Goal: Find contact information: Find contact information

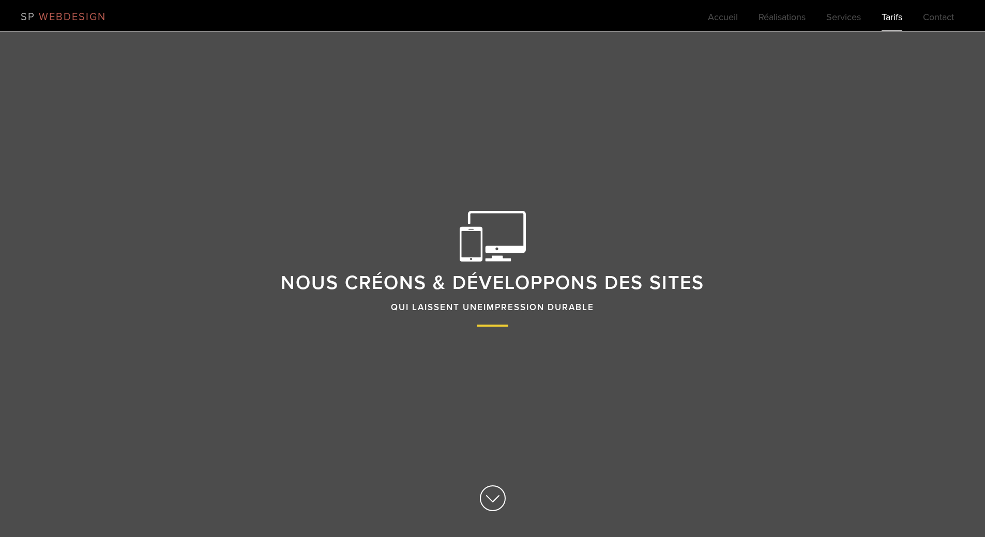
click at [887, 19] on link "Tarifs" at bounding box center [892, 20] width 21 height 21
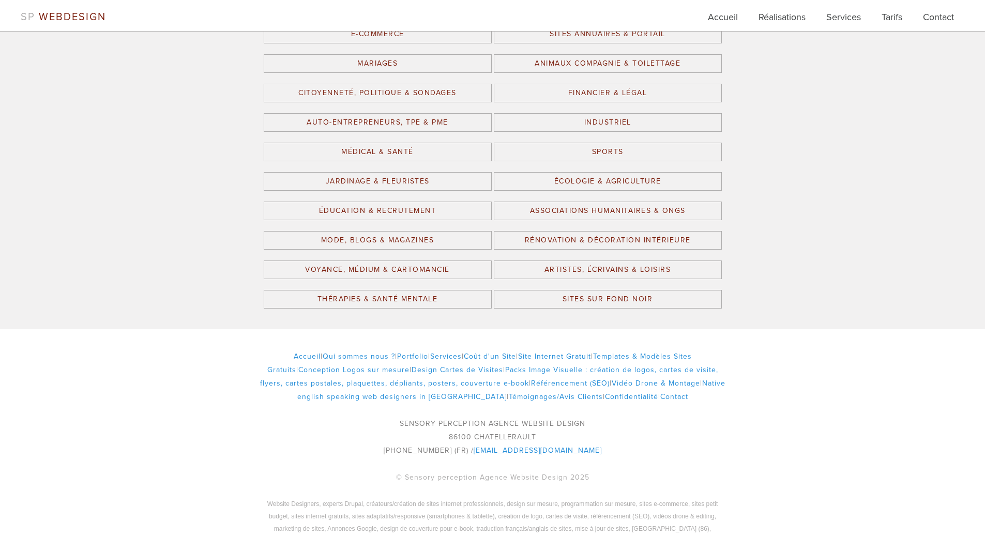
scroll to position [1421, 0]
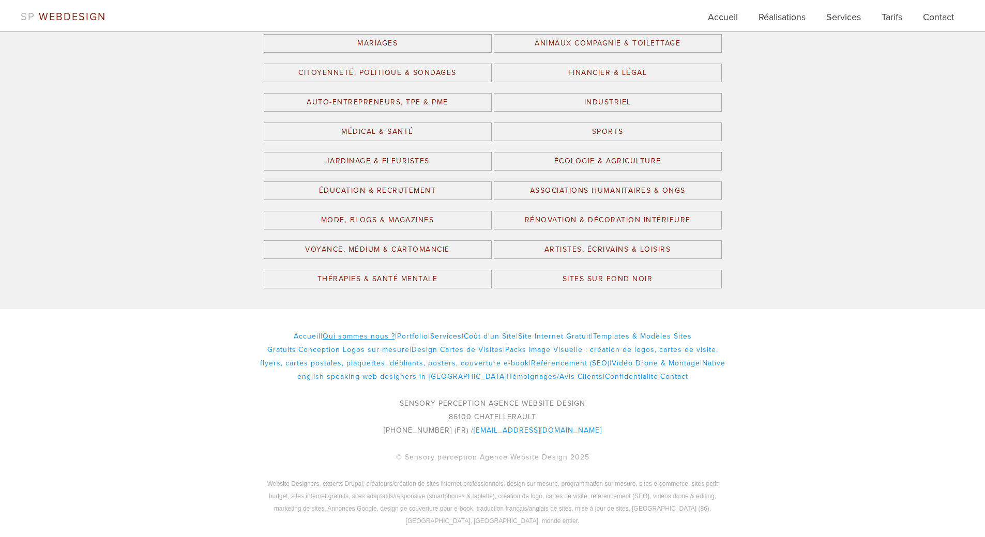
click at [336, 336] on link "Qui sommes nous ?" at bounding box center [359, 336] width 72 height 9
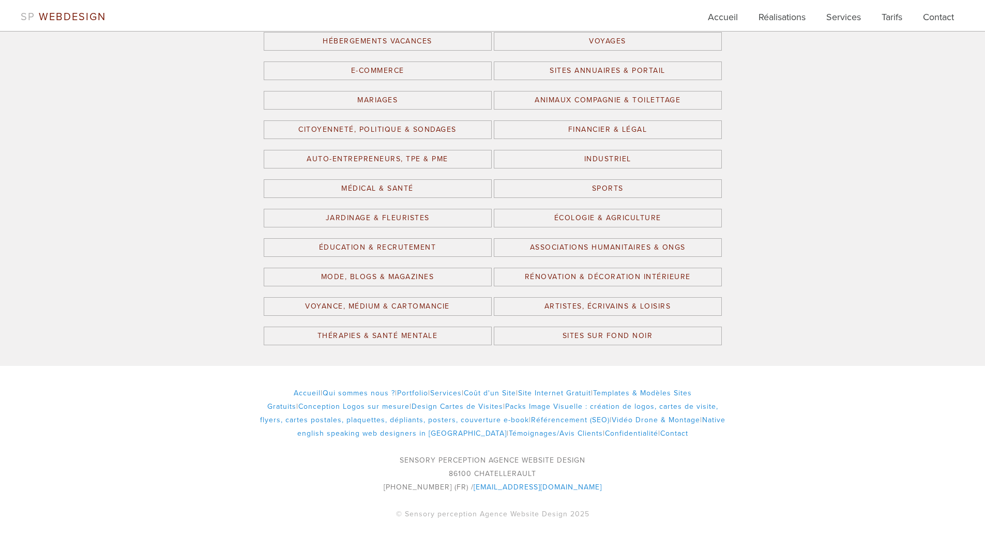
scroll to position [3372, 0]
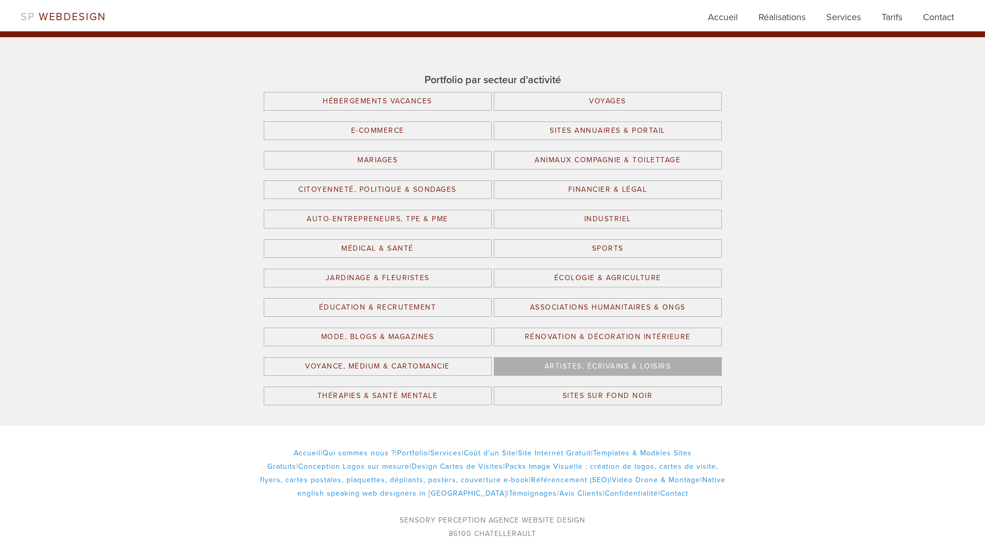
click at [586, 357] on link "Artistes, Écrivains & Loisirs" at bounding box center [608, 366] width 228 height 19
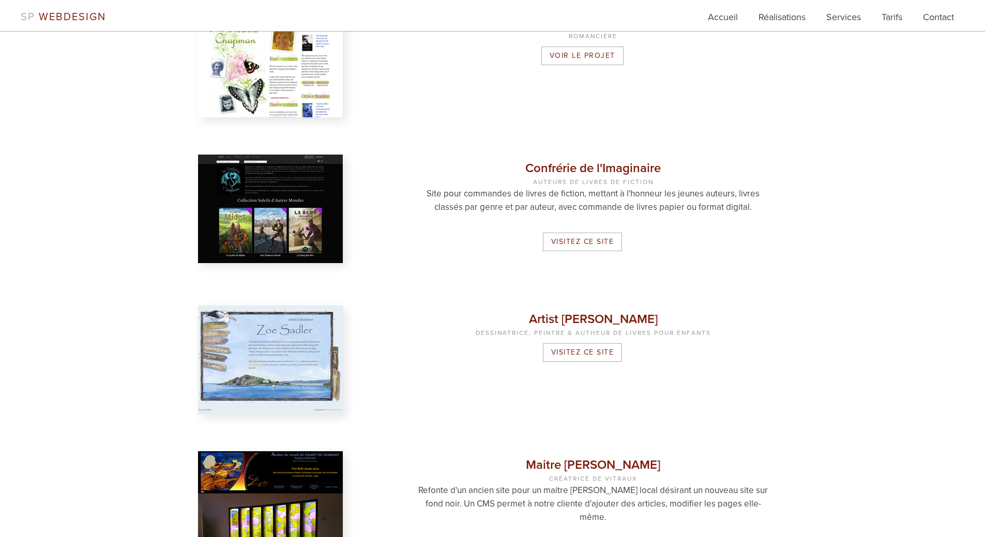
scroll to position [931, 0]
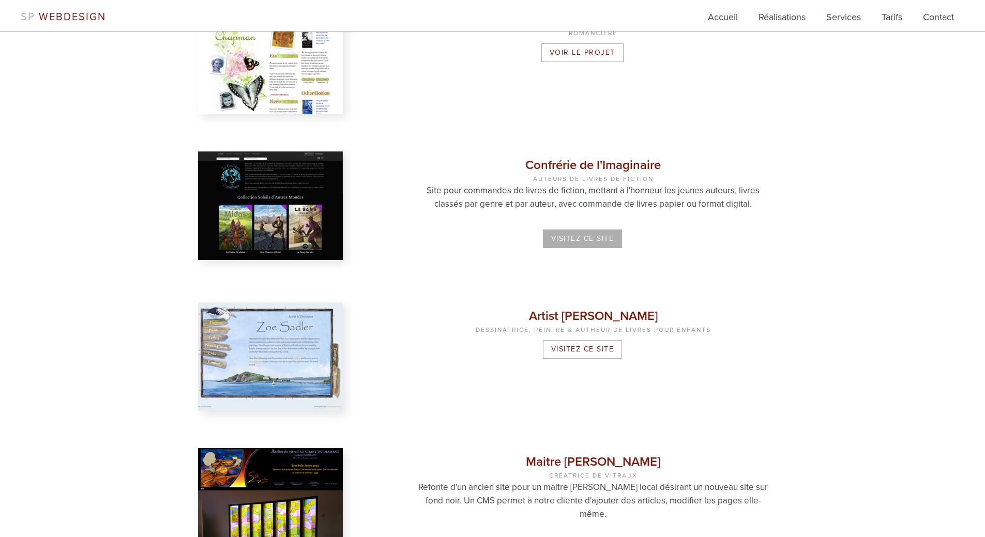
click at [584, 243] on link "Visitez ce site" at bounding box center [583, 239] width 80 height 19
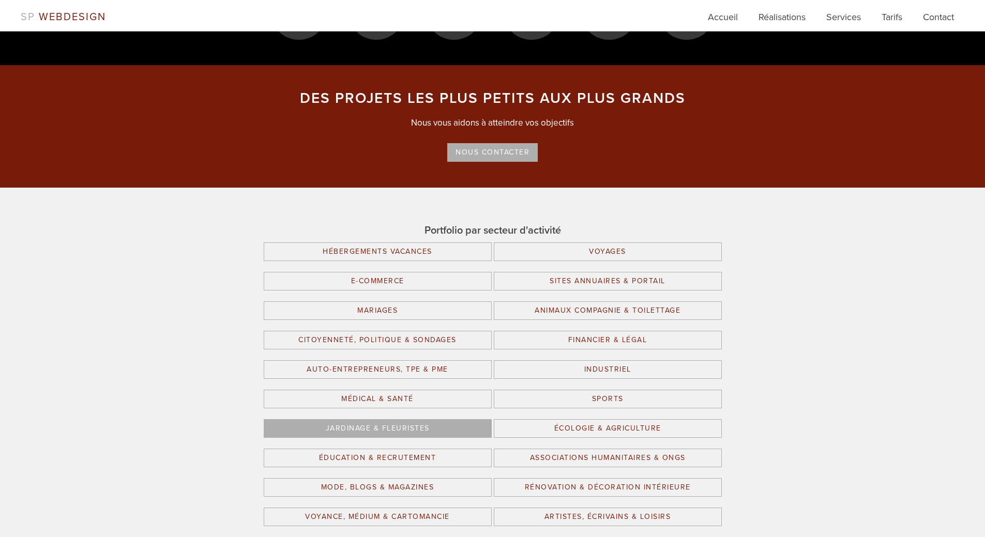
scroll to position [2470, 0]
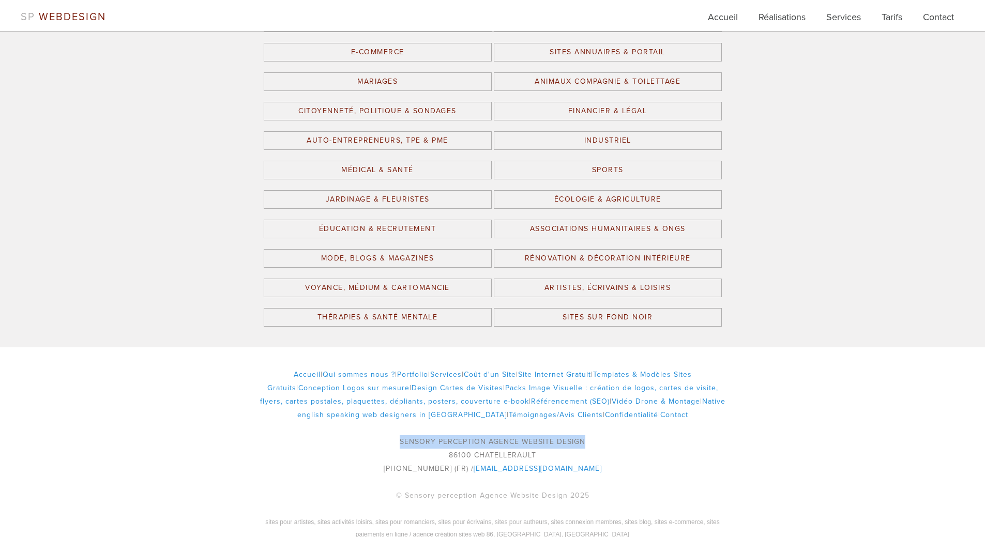
drag, startPoint x: 386, startPoint y: 427, endPoint x: 606, endPoint y: 424, distance: 219.8
click at [606, 435] on p "SENSORY PERCEPTION AGENCE WEBSITE DESIGN 86100 CHATELLERAULT 07.82.49.47.69 (FR…" at bounding box center [492, 455] width 465 height 40
click at [634, 435] on p "SENSORY PERCEPTION AGENCE WEBSITE DESIGN 86100 CHATELLERAULT 07.82.49.47.69 (FR…" at bounding box center [492, 455] width 465 height 40
click at [605, 411] on link "Confidentialité" at bounding box center [631, 415] width 53 height 9
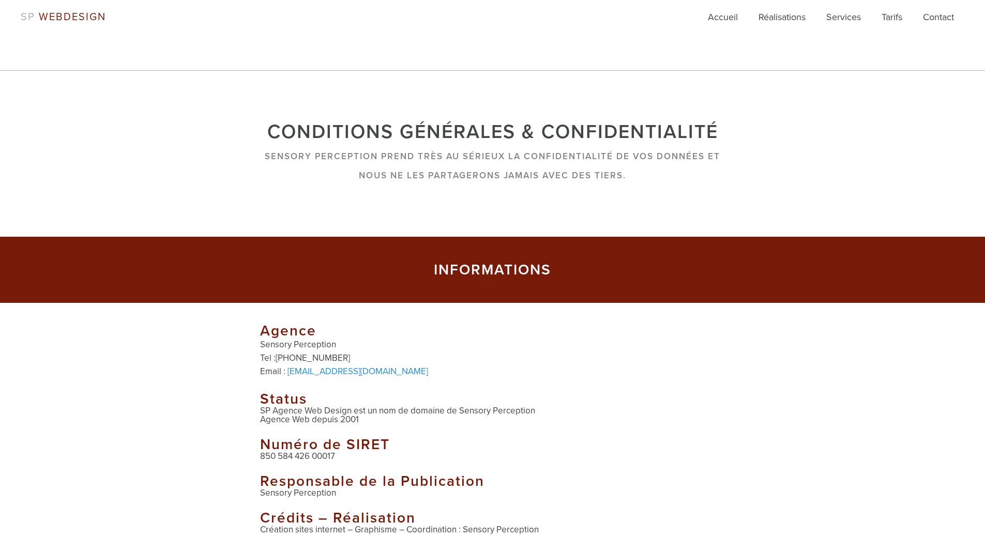
scroll to position [103, 0]
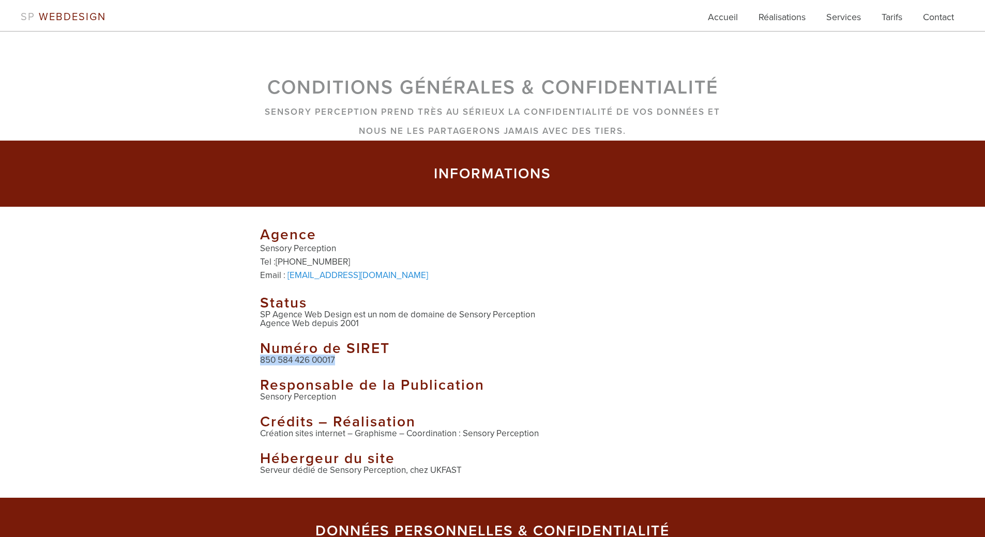
drag, startPoint x: 342, startPoint y: 358, endPoint x: 251, endPoint y: 363, distance: 91.7
click at [251, 363] on div "Agence Sensory Perception Tel : [PHONE_NUMBER] Email : [EMAIL_ADDRESS][DOMAIN_N…" at bounding box center [493, 351] width 496 height 247
drag, startPoint x: 338, startPoint y: 399, endPoint x: 332, endPoint y: 398, distance: 5.3
click at [332, 398] on p "Sensory Perception" at bounding box center [492, 396] width 465 height 9
click at [347, 398] on p "Sensory Perception" at bounding box center [492, 396] width 465 height 9
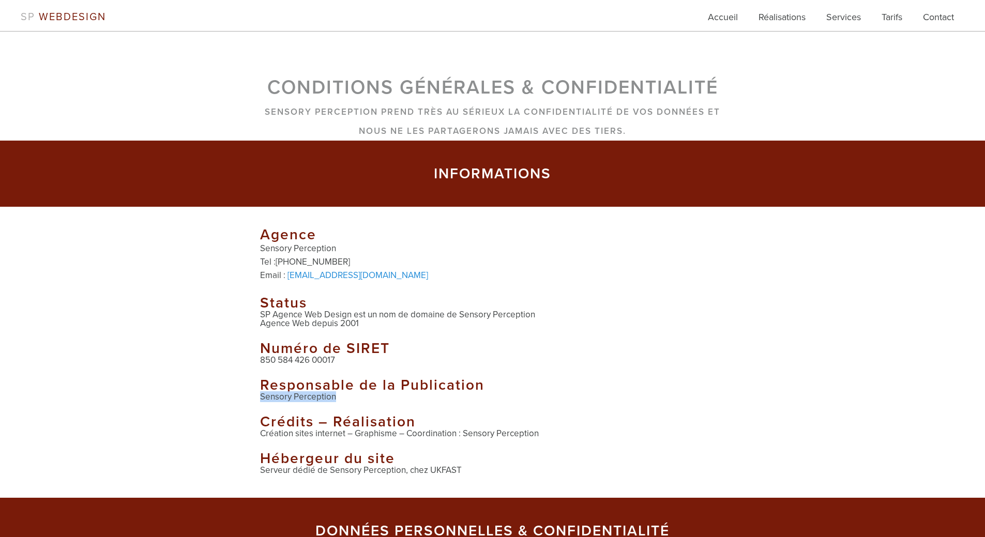
drag, startPoint x: 352, startPoint y: 398, endPoint x: 250, endPoint y: 396, distance: 102.4
click at [250, 396] on div "Agence Sensory Perception Tel : [PHONE_NUMBER] Email : [EMAIL_ADDRESS][DOMAIN_N…" at bounding box center [493, 351] width 496 height 247
copy p "Sensory Perception"
